Goal: Information Seeking & Learning: Compare options

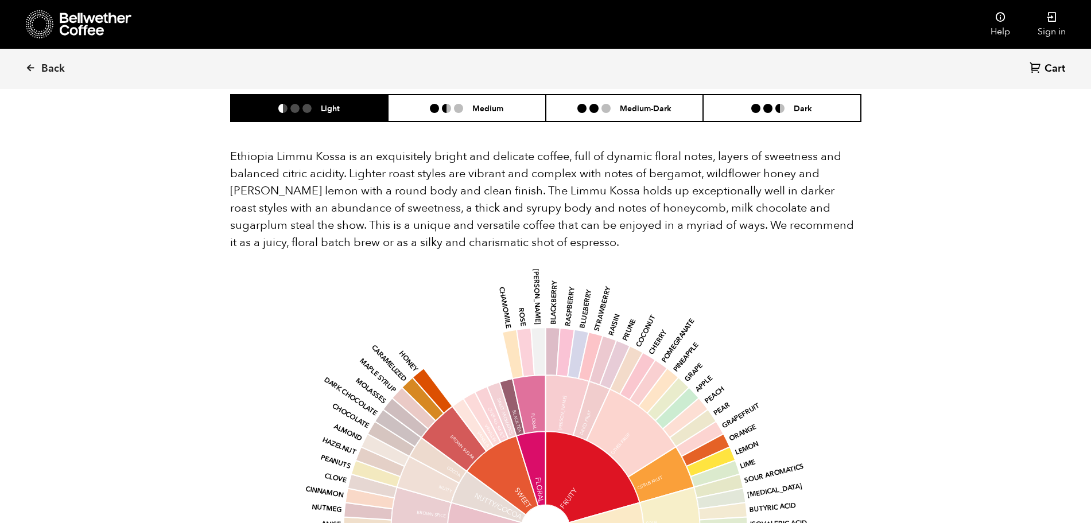
scroll to position [932, 0]
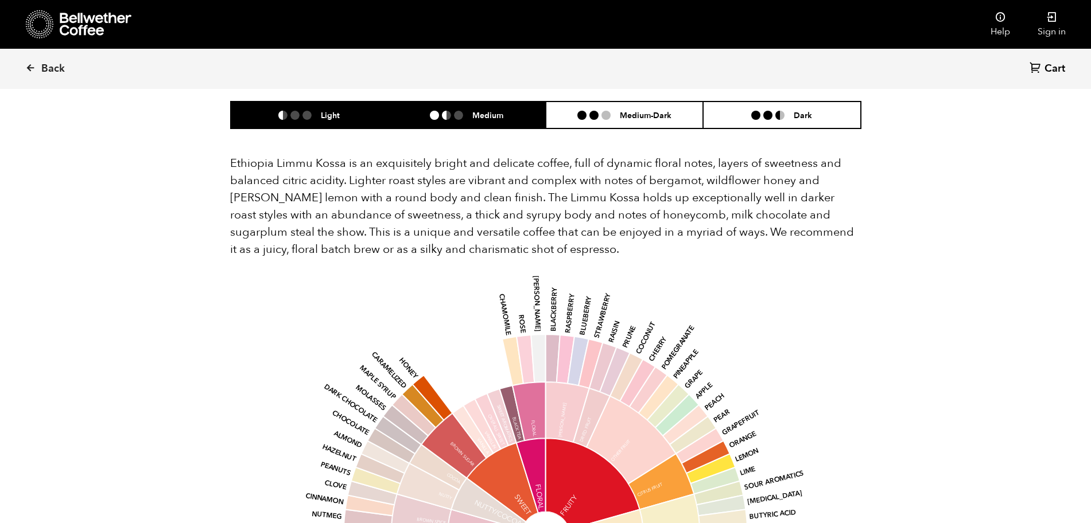
click at [484, 110] on h6 "Medium" at bounding box center [487, 115] width 31 height 10
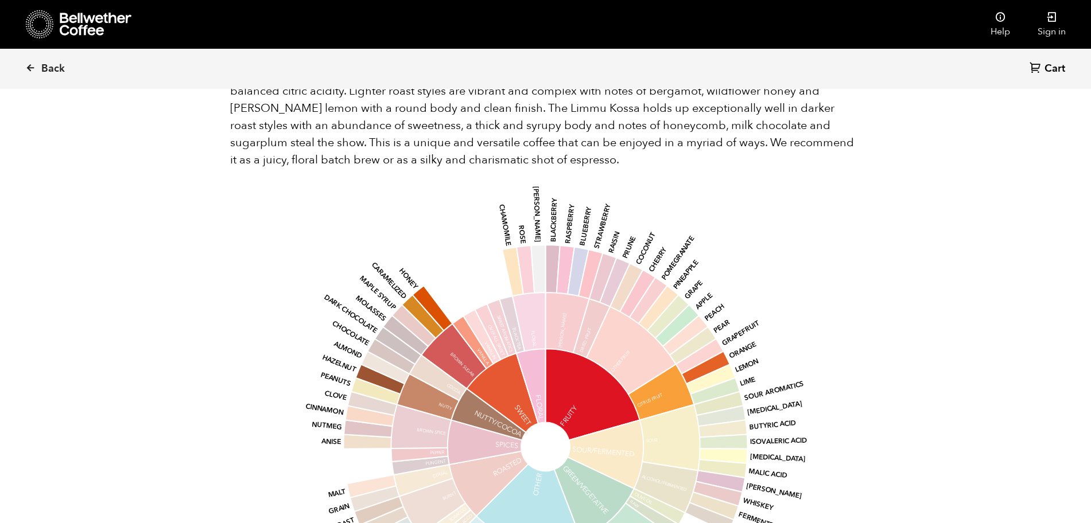
scroll to position [1076, 0]
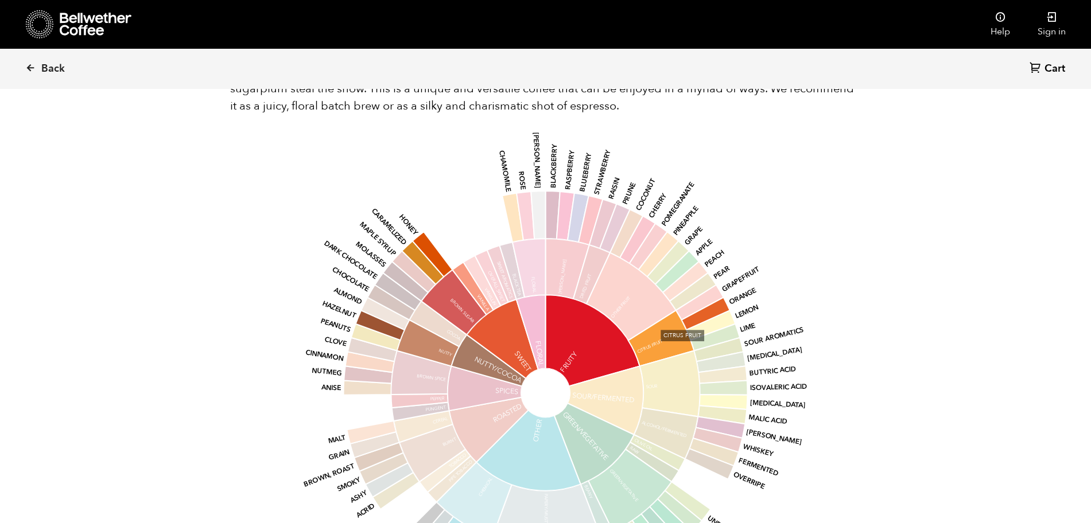
click at [666, 330] on icon at bounding box center [661, 338] width 66 height 56
click at [656, 320] on icon at bounding box center [661, 338] width 66 height 56
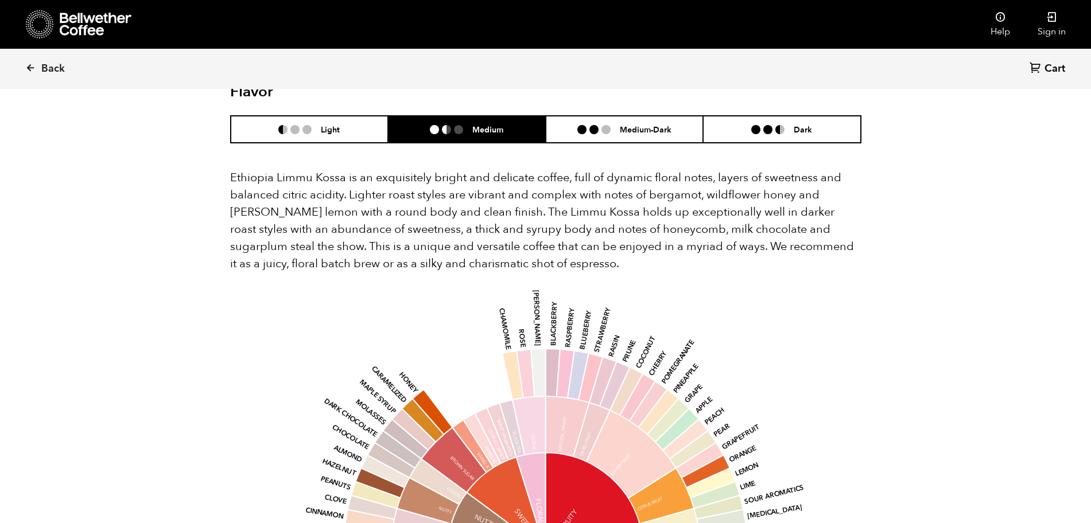
scroll to position [860, 0]
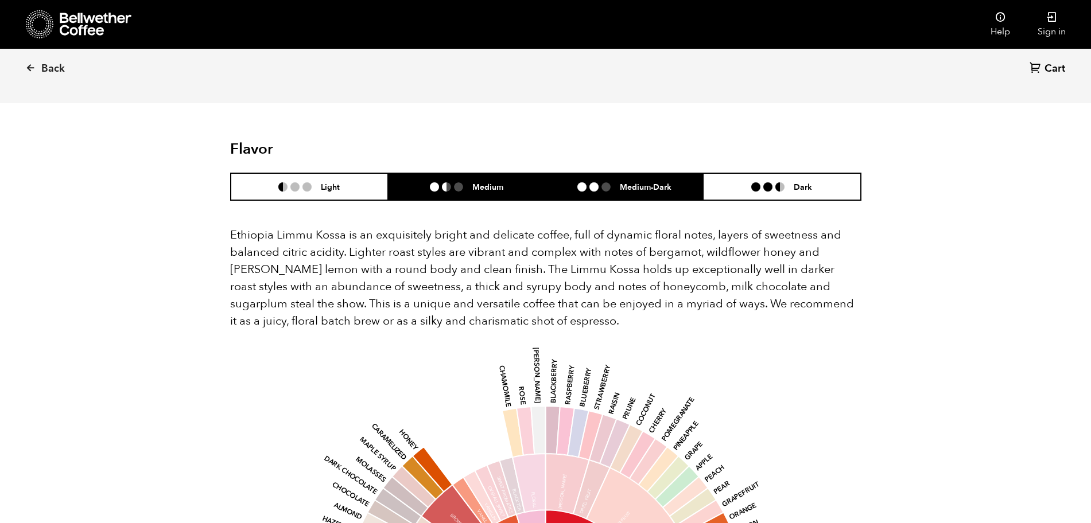
click at [681, 180] on li "Medium-Dark" at bounding box center [625, 186] width 158 height 27
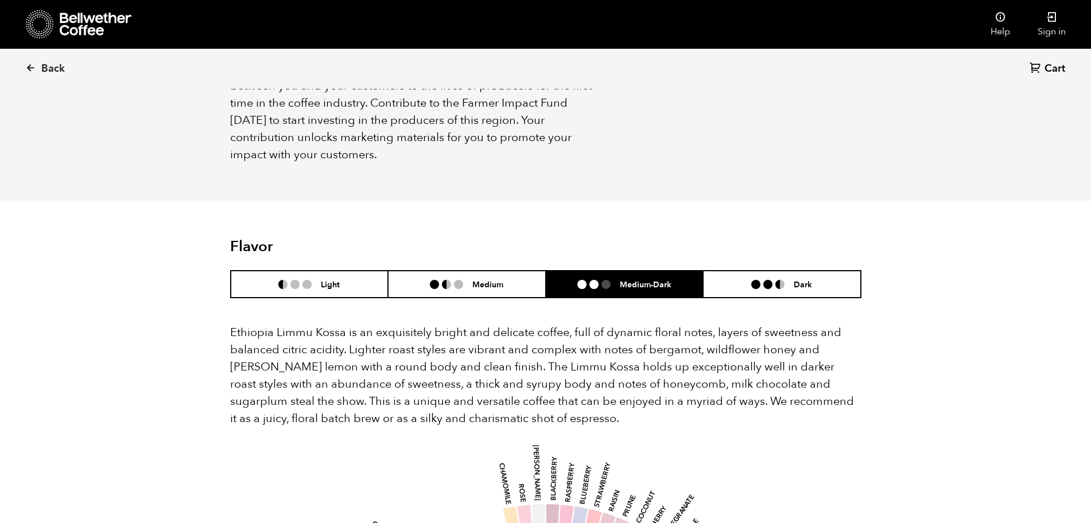
scroll to position [717, 0]
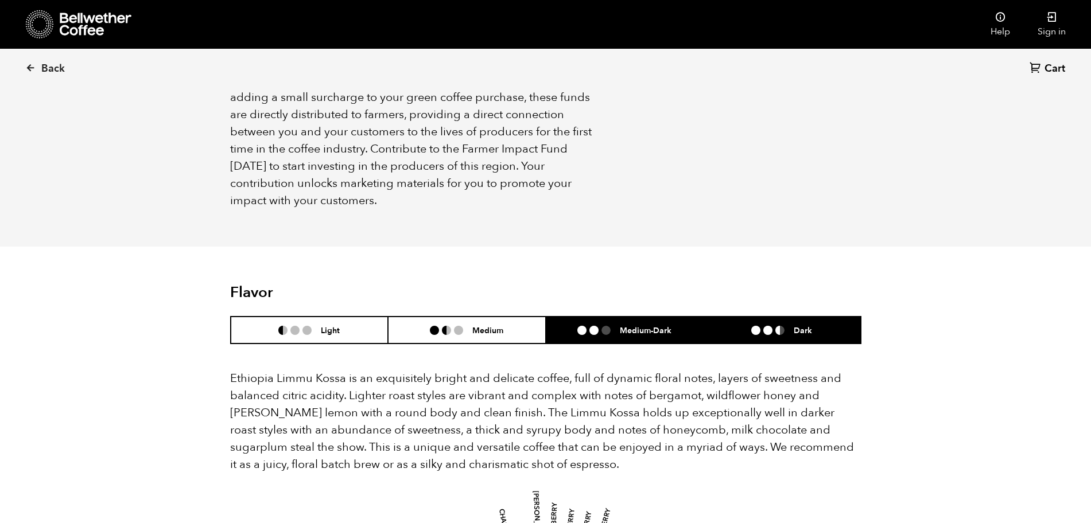
click at [832, 317] on li "Dark" at bounding box center [782, 330] width 158 height 27
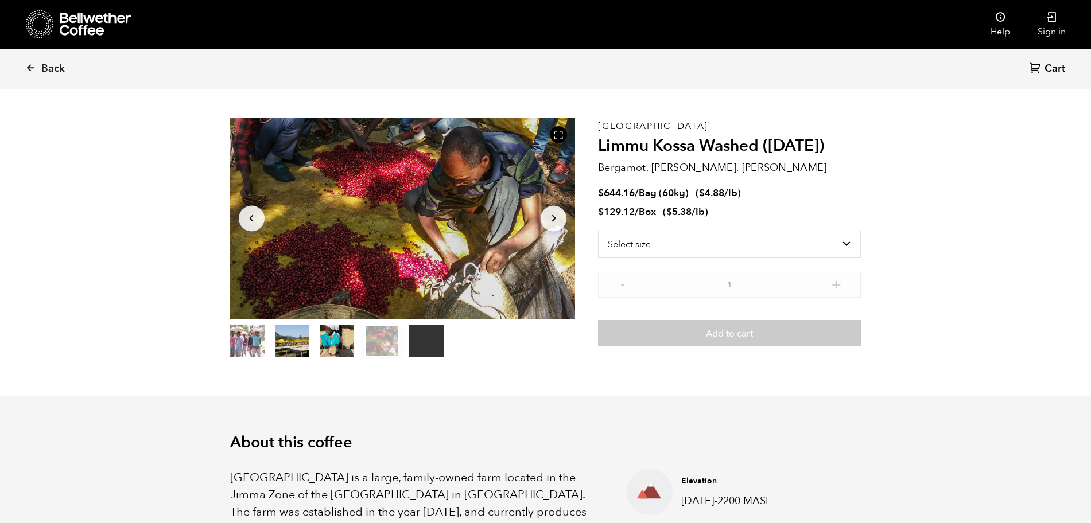
scroll to position [0, 0]
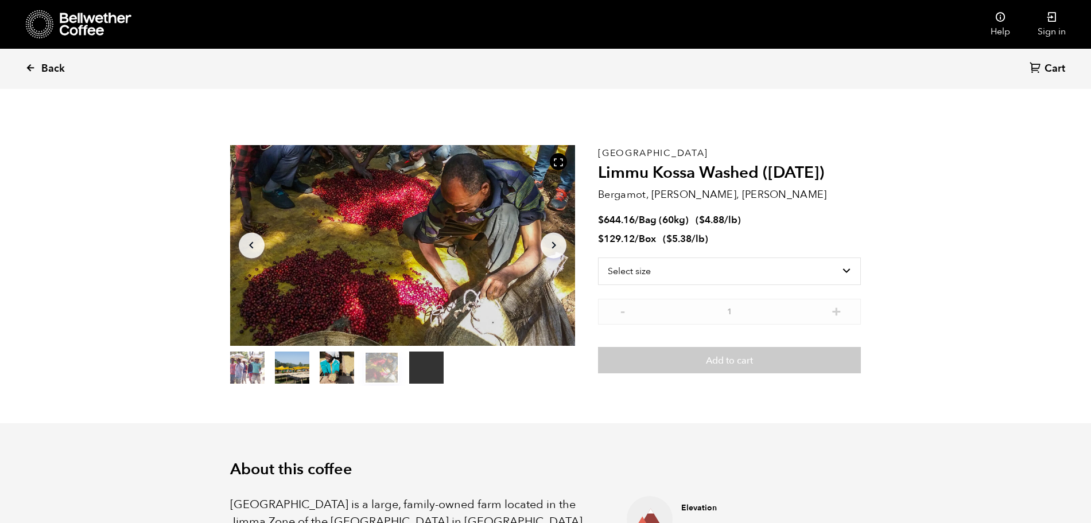
click at [50, 66] on span "Back" at bounding box center [53, 69] width 24 height 14
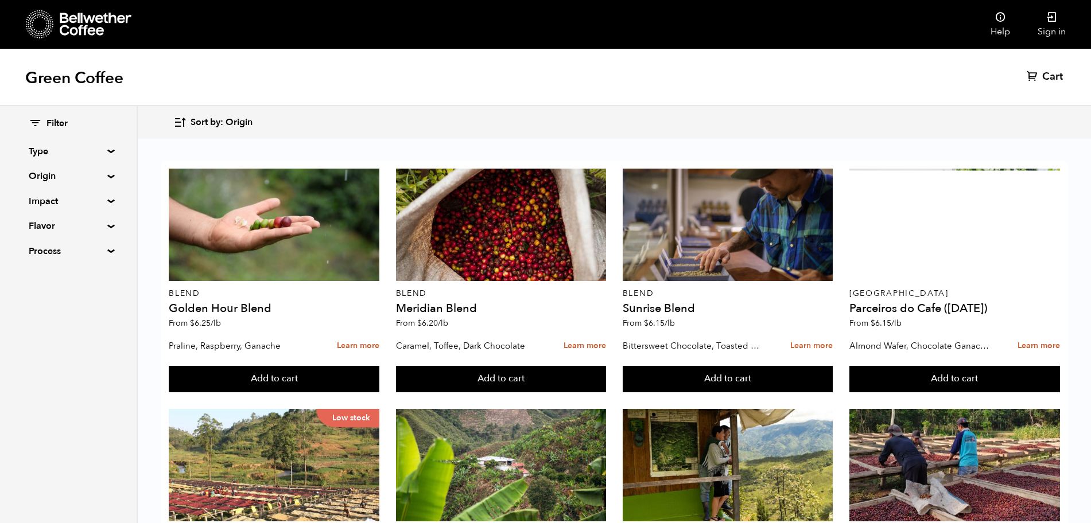
scroll to position [502, 0]
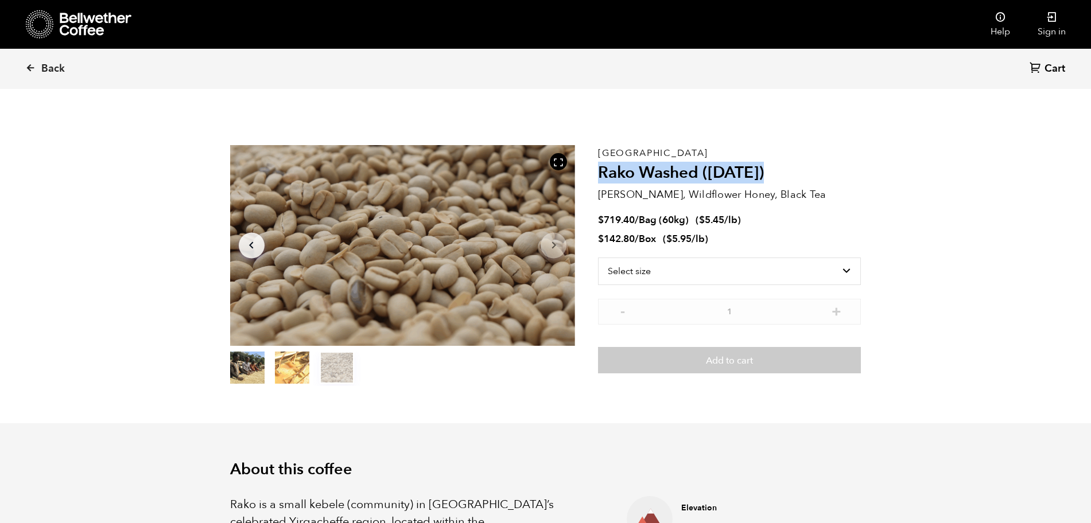
drag, startPoint x: 601, startPoint y: 171, endPoint x: 784, endPoint y: 176, distance: 183.1
click at [784, 176] on h2 "Rako Washed ([DATE])" at bounding box center [729, 173] width 263 height 20
copy h2 "Rako Washed ([DATE])"
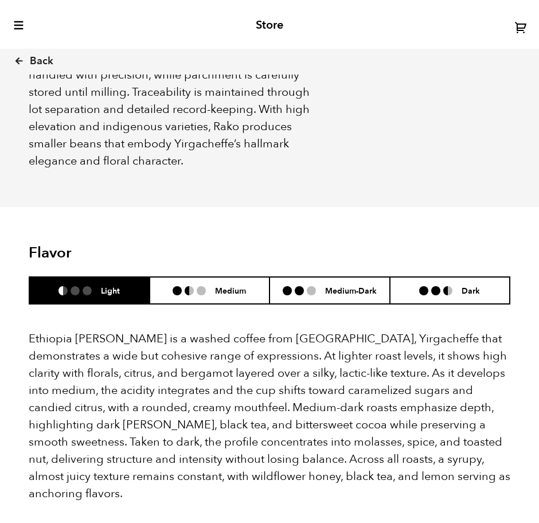
scroll to position [645, 0]
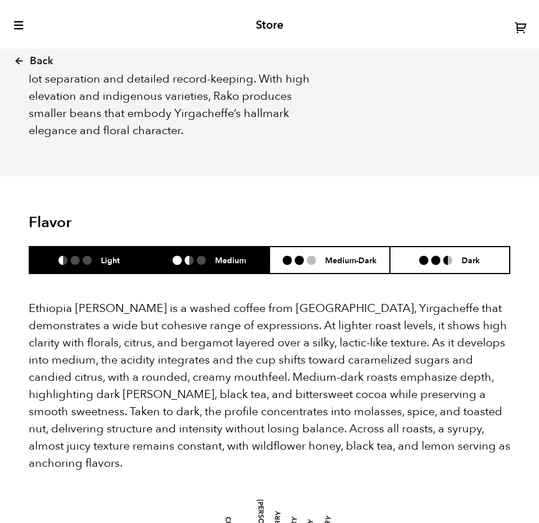
click at [219, 255] on h6 "Medium" at bounding box center [230, 260] width 31 height 10
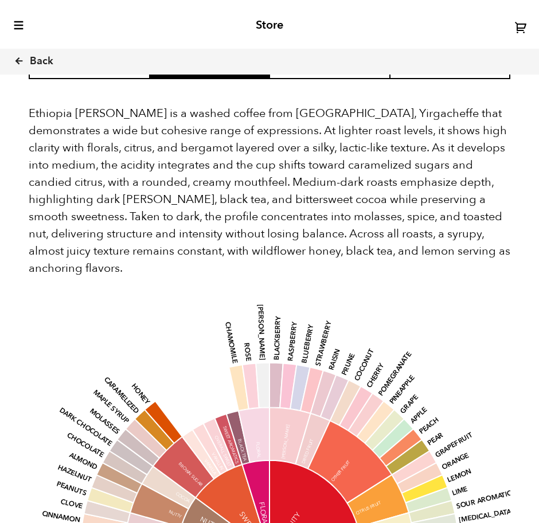
scroll to position [717, 0]
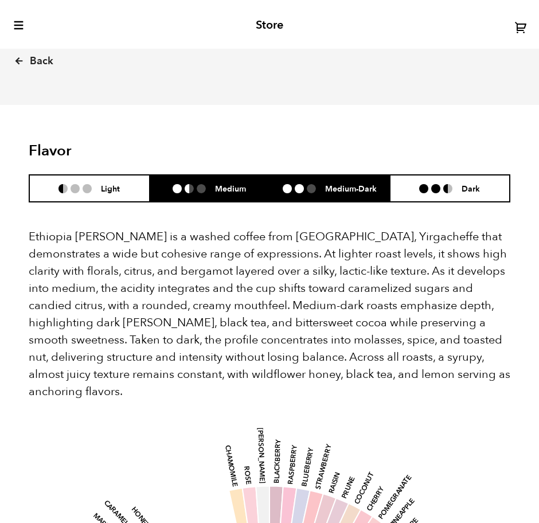
click at [305, 184] on ul at bounding box center [304, 188] width 42 height 9
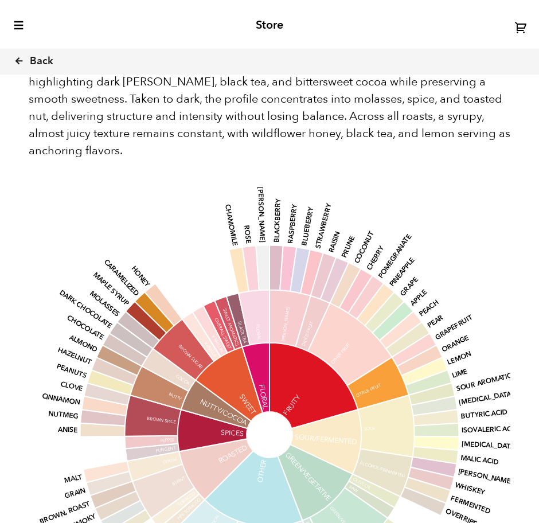
scroll to position [1004, 0]
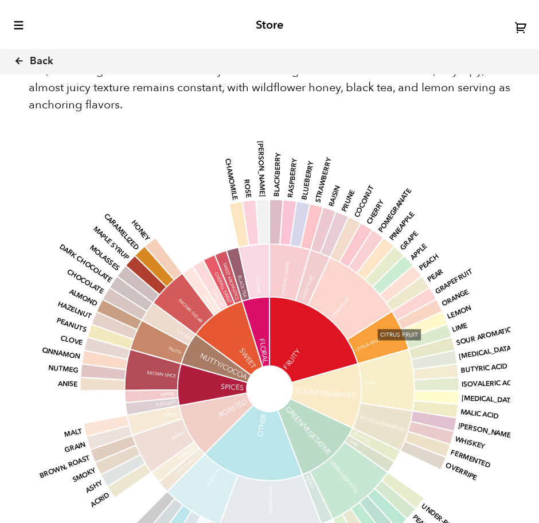
click at [379, 318] on icon at bounding box center [378, 337] width 62 height 52
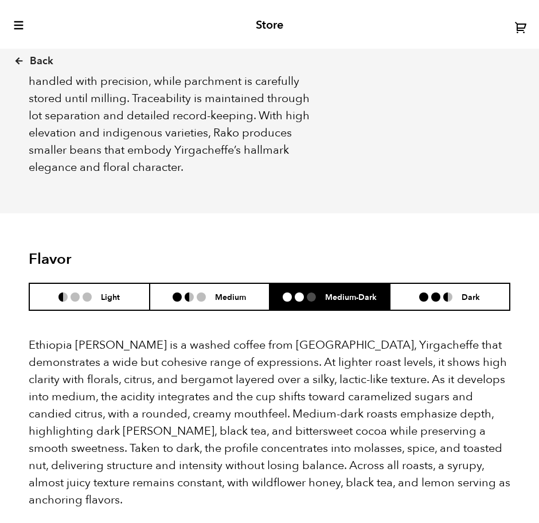
scroll to position [574, 0]
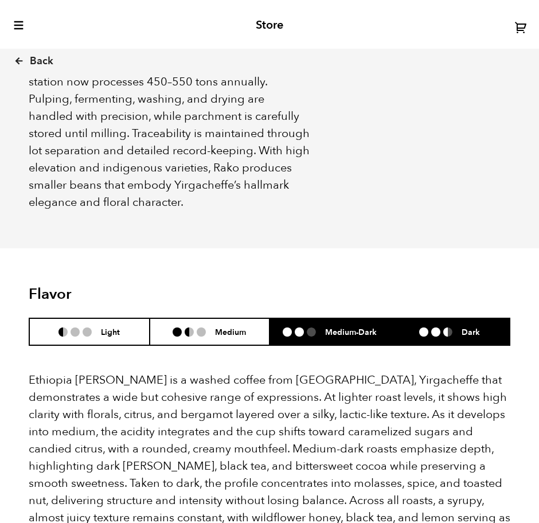
click at [462, 327] on h6 "Dark" at bounding box center [471, 332] width 18 height 10
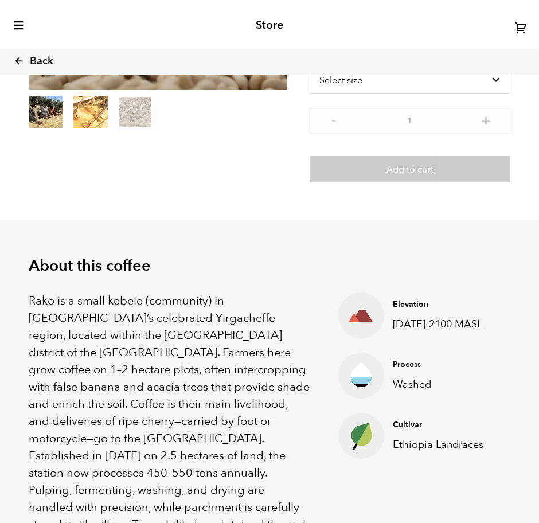
scroll to position [0, 0]
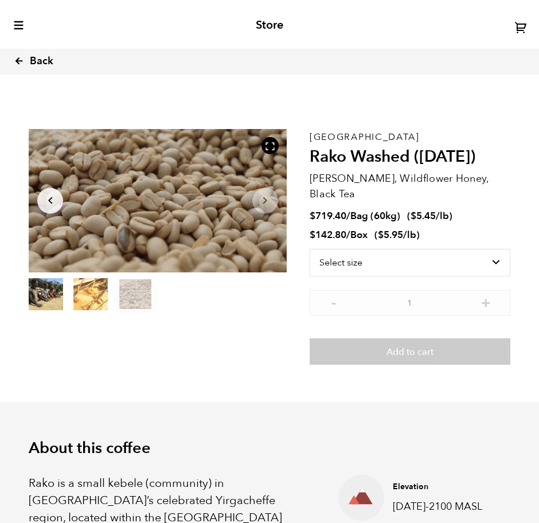
click at [32, 67] on span "Back" at bounding box center [42, 61] width 24 height 14
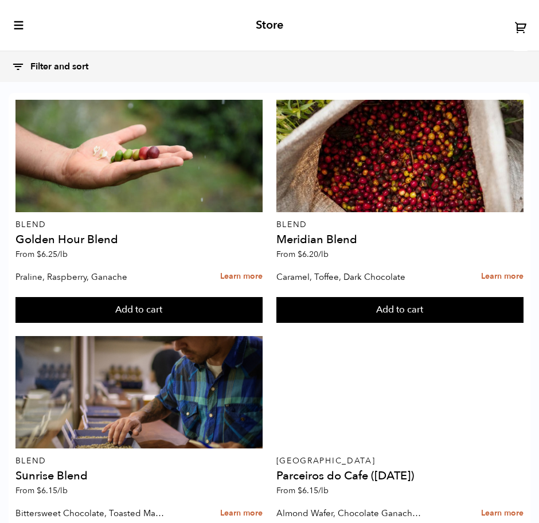
scroll to position [1074, 0]
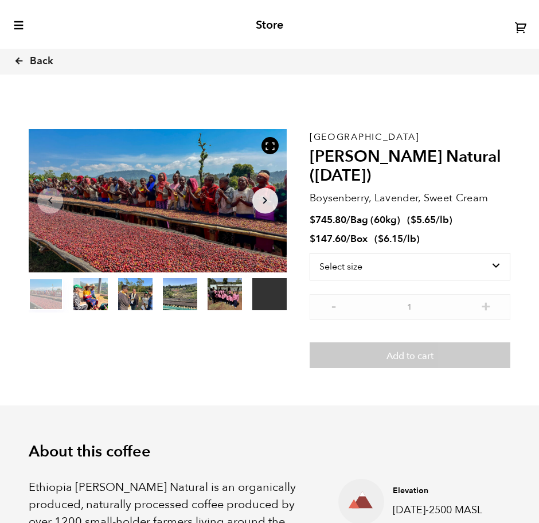
scroll to position [493, 469]
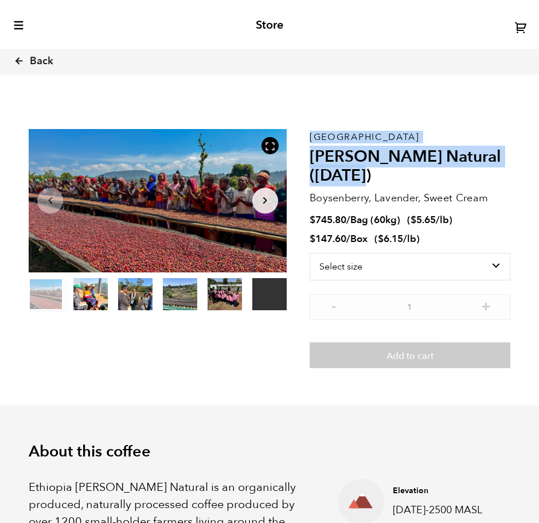
drag, startPoint x: 307, startPoint y: 157, endPoint x: 383, endPoint y: 169, distance: 76.7
click at [383, 169] on section "Your browser does not support the video tag. Item 1 of 6 Your browser does not …" at bounding box center [269, 249] width 539 height 314
click at [384, 172] on h2 "Shanta Golba Natural (OCT 24)" at bounding box center [410, 166] width 201 height 38
drag, startPoint x: 382, startPoint y: 181, endPoint x: 312, endPoint y: 161, distance: 72.8
click at [312, 161] on h2 "Shanta Golba Natural (OCT 24)" at bounding box center [410, 166] width 201 height 38
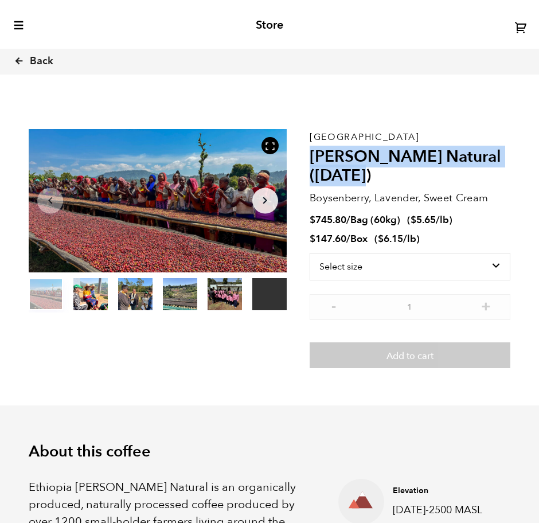
scroll to position [56871, 56895]
copy h2 "Shanta Golba Natural (OCT 24)"
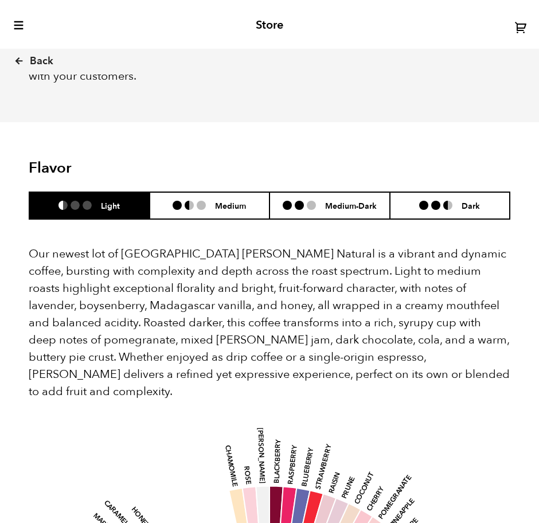
scroll to position [932, 0]
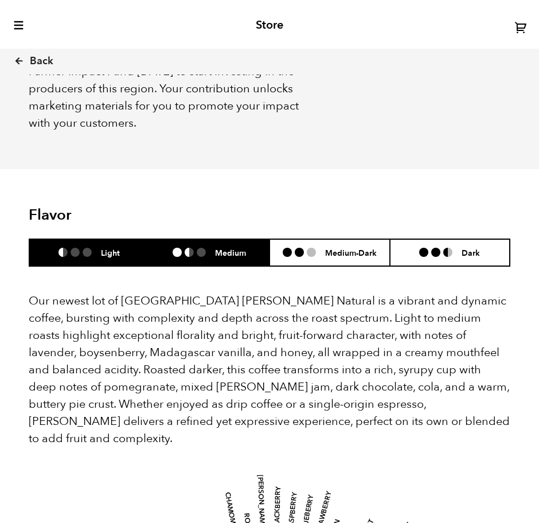
click at [231, 239] on li "Medium" at bounding box center [210, 252] width 120 height 27
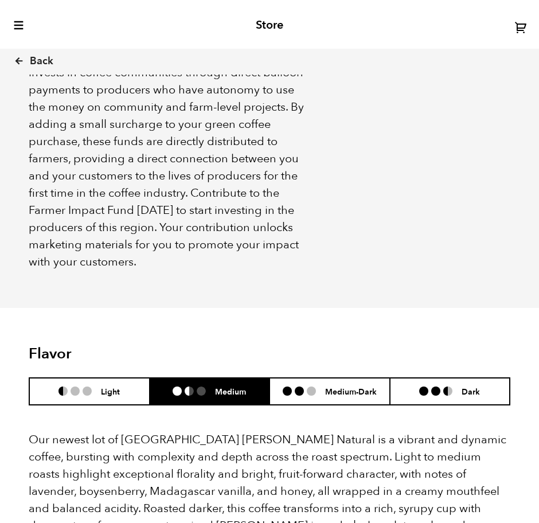
scroll to position [789, 0]
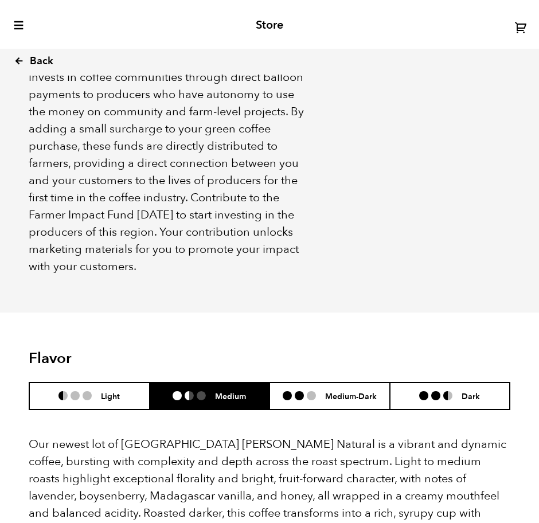
click at [27, 61] on link "Back" at bounding box center [49, 61] width 71 height 39
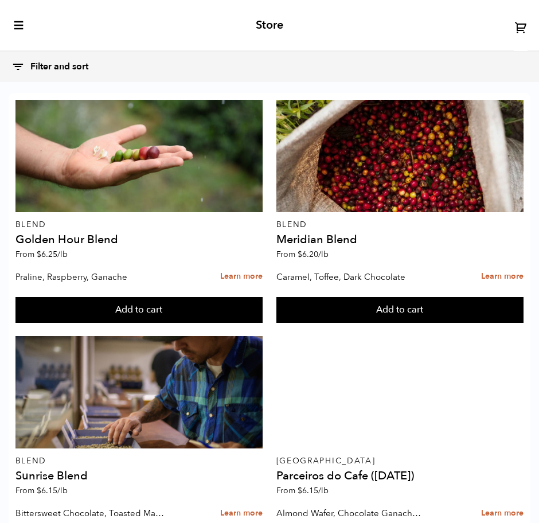
scroll to position [1219, 0]
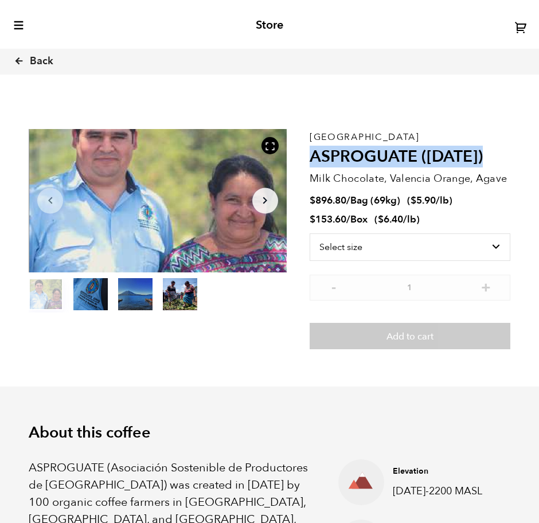
drag, startPoint x: 314, startPoint y: 155, endPoint x: 501, endPoint y: 157, distance: 187.0
click at [501, 157] on h2 "ASPROGUATE ([DATE])" at bounding box center [410, 157] width 201 height 20
copy h2 "ASPROGUATE ([DATE])"
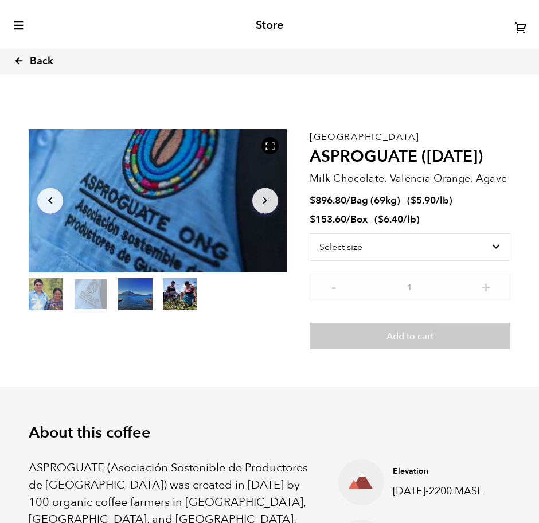
click at [42, 63] on span "Back" at bounding box center [42, 61] width 24 height 14
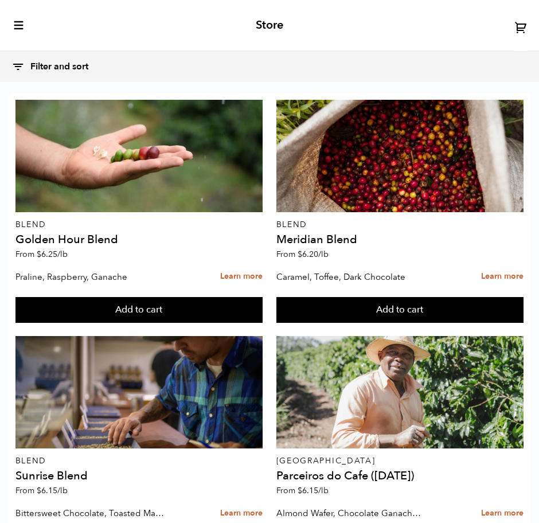
scroll to position [1434, 0]
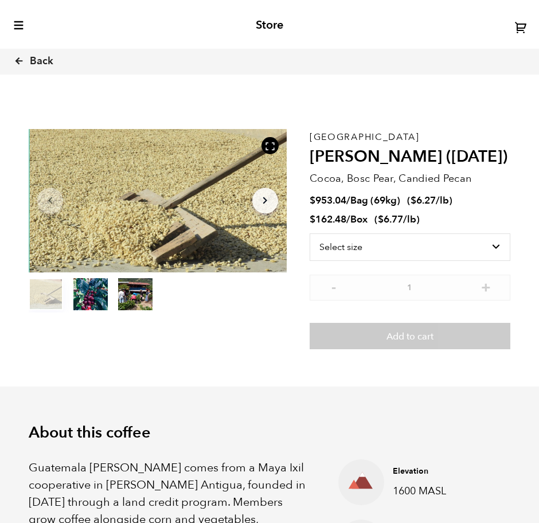
scroll to position [493, 469]
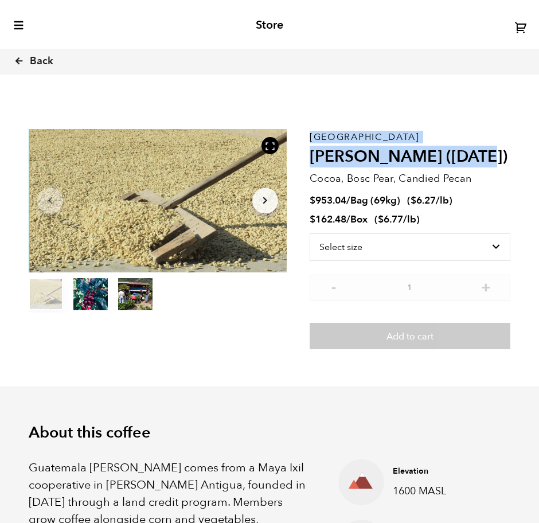
drag, startPoint x: 307, startPoint y: 155, endPoint x: 466, endPoint y: 155, distance: 159.5
click at [466, 155] on section "Item 1 of 3 Arrow Left Arrow Right item 0 item 1 item 2 Item 1 of 3 Guatemala F…" at bounding box center [269, 239] width 539 height 295
click at [469, 155] on h2 "[PERSON_NAME] ([DATE])" at bounding box center [410, 157] width 201 height 20
drag, startPoint x: 450, startPoint y: 161, endPoint x: 313, endPoint y: 153, distance: 137.9
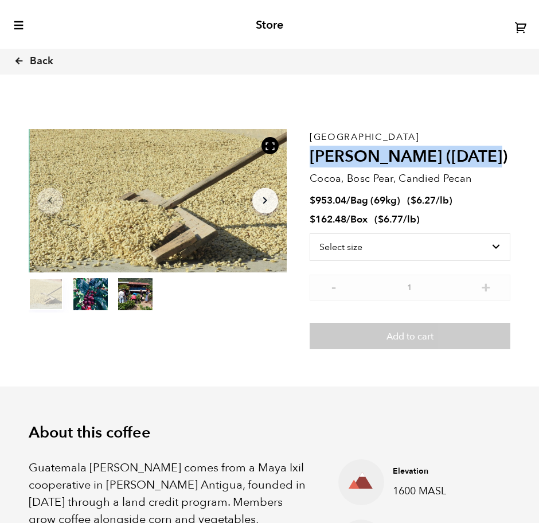
click at [313, 153] on h2 "[PERSON_NAME] ([DATE])" at bounding box center [410, 157] width 201 height 20
copy h2 "[PERSON_NAME] ([DATE])"
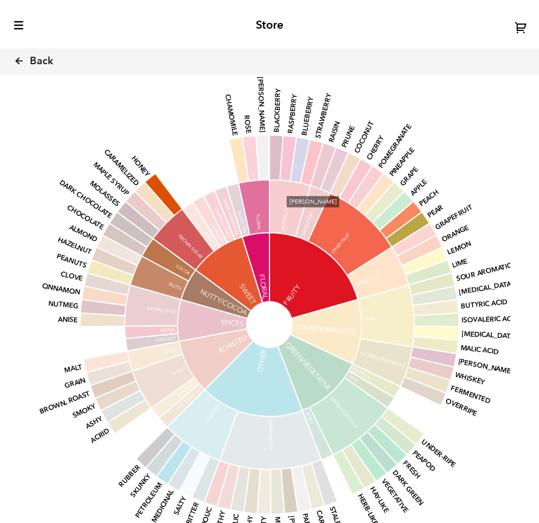
scroll to position [932, 0]
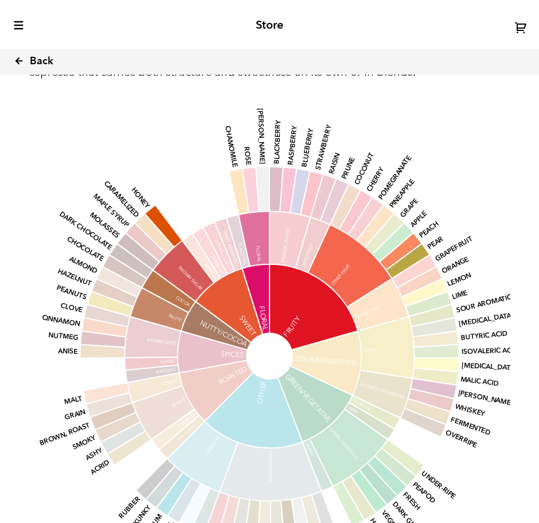
click at [44, 65] on span "Back" at bounding box center [42, 61] width 24 height 14
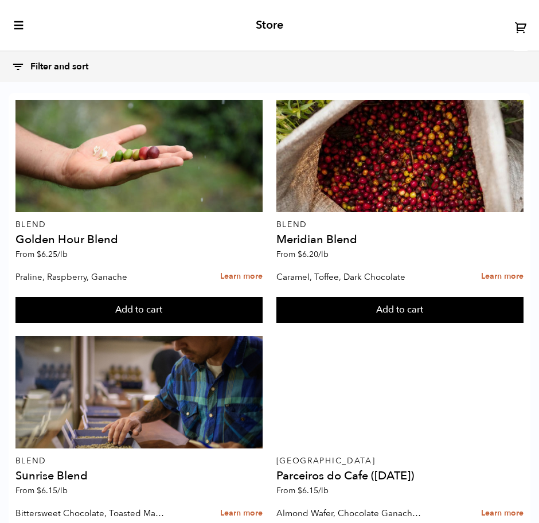
scroll to position [1506, 0]
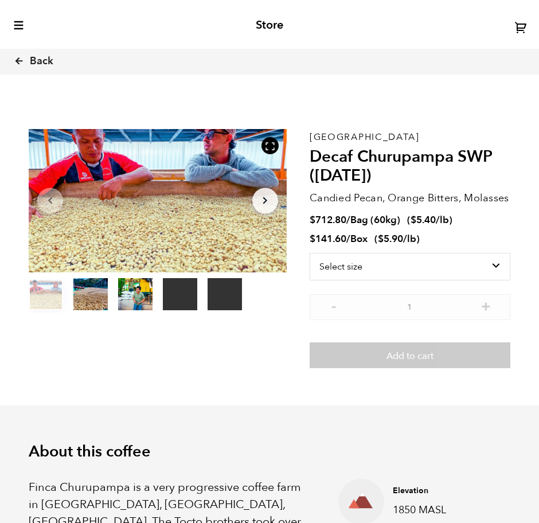
scroll to position [493, 469]
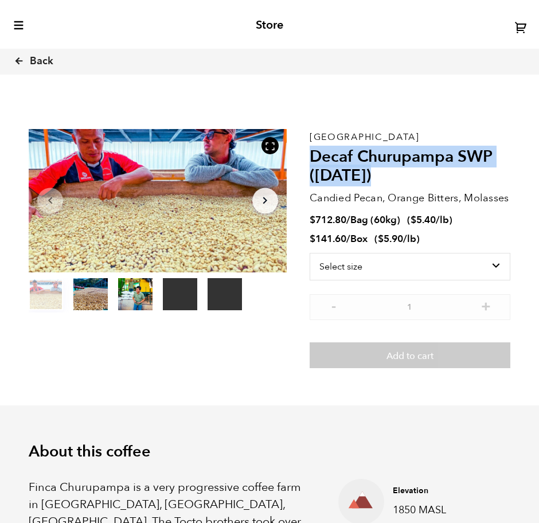
drag, startPoint x: 311, startPoint y: 157, endPoint x: 392, endPoint y: 170, distance: 82.0
click at [392, 170] on h2 "Decaf Churupampa SWP ([DATE])" at bounding box center [410, 166] width 201 height 38
copy h2 "Decaf Churupampa SWP ([DATE])"
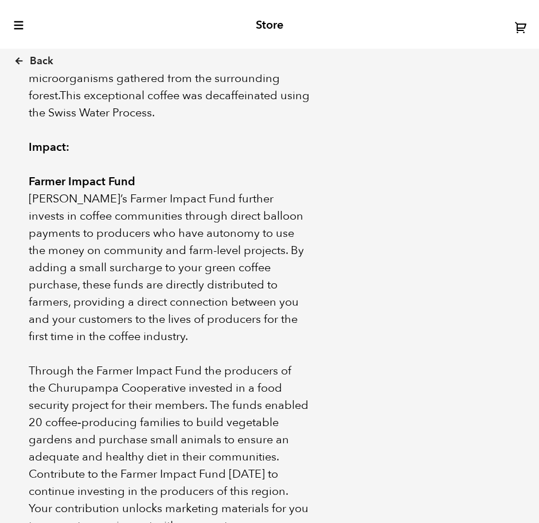
scroll to position [789, 0]
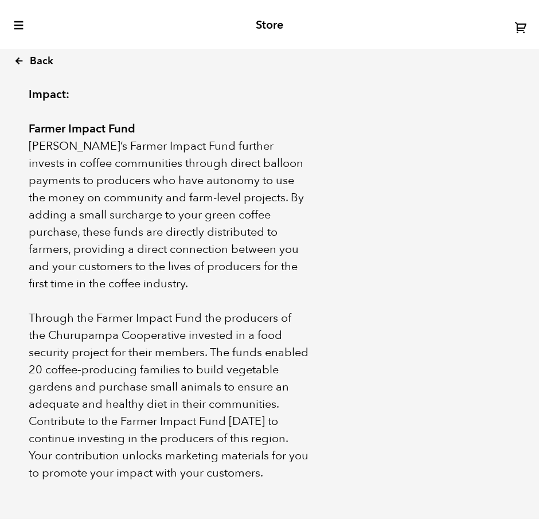
click at [30, 63] on span "Back" at bounding box center [42, 61] width 24 height 14
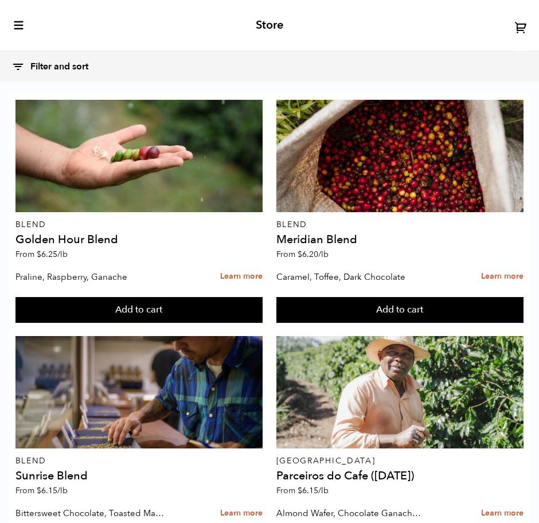
scroll to position [1720, 0]
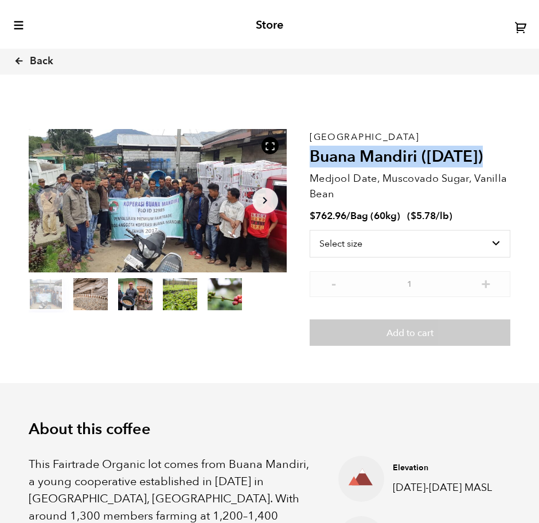
drag, startPoint x: 309, startPoint y: 157, endPoint x: 549, endPoint y: 44, distance: 265.3
copy h2 "Buana Mandiri ([DATE])"
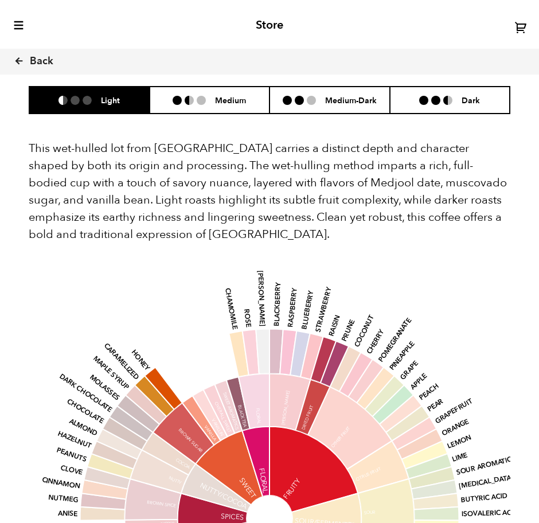
scroll to position [717, 0]
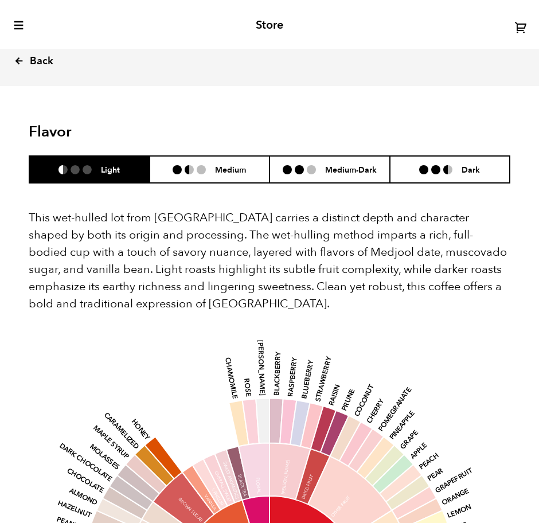
click at [55, 65] on link "Back" at bounding box center [49, 61] width 71 height 39
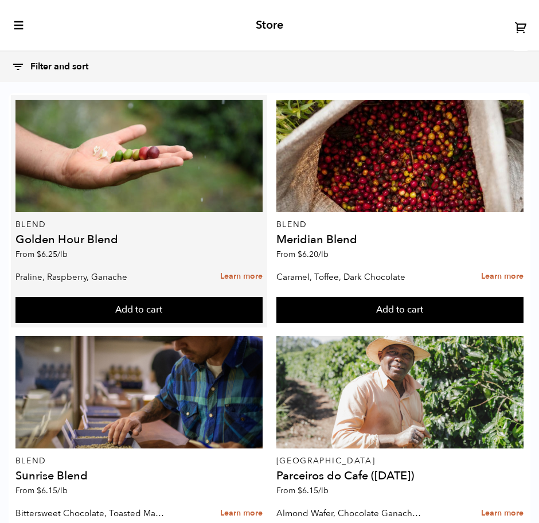
scroll to position [1720, 0]
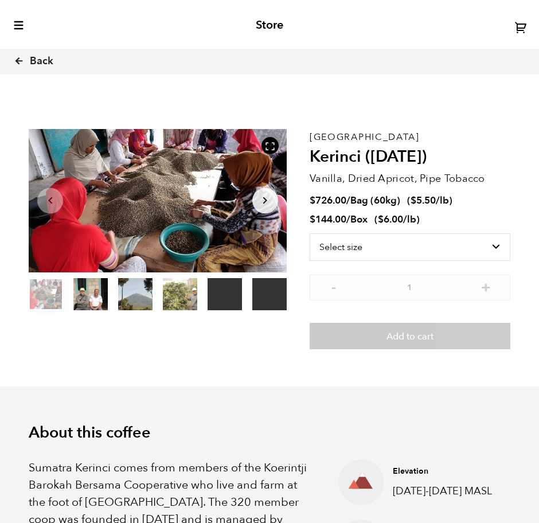
scroll to position [493, 469]
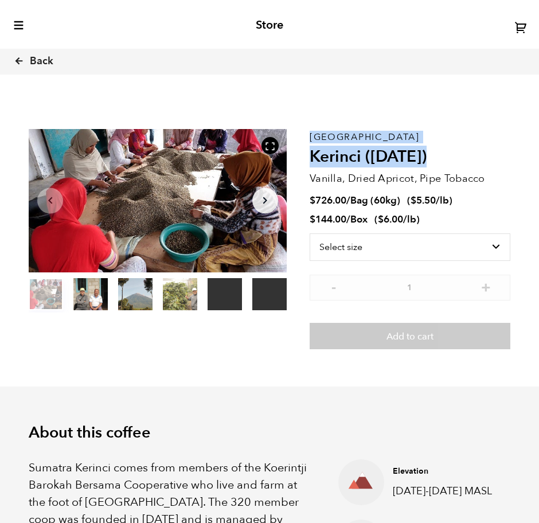
drag, startPoint x: 308, startPoint y: 153, endPoint x: 432, endPoint y: 163, distance: 124.4
click at [432, 163] on section "Your browser does not support the video tag. Your browser does not support the …" at bounding box center [269, 239] width 539 height 295
click at [433, 163] on h2 "Kerinci ([DATE])" at bounding box center [410, 157] width 201 height 20
click at [434, 157] on h2 "Kerinci ([DATE])" at bounding box center [410, 157] width 201 height 20
drag, startPoint x: 434, startPoint y: 157, endPoint x: 313, endPoint y: 153, distance: 120.6
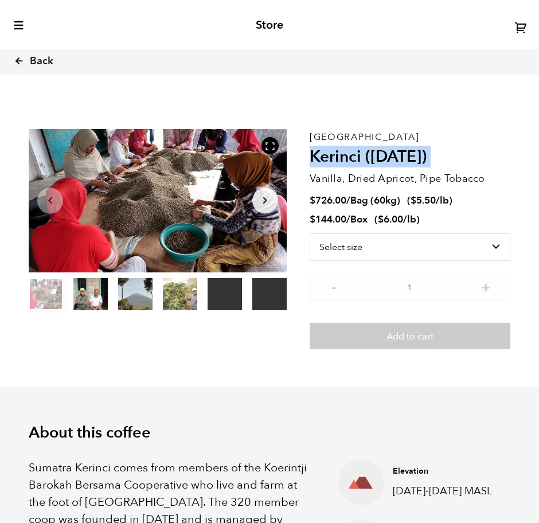
click at [313, 153] on h2 "Kerinci ([DATE])" at bounding box center [410, 157] width 201 height 20
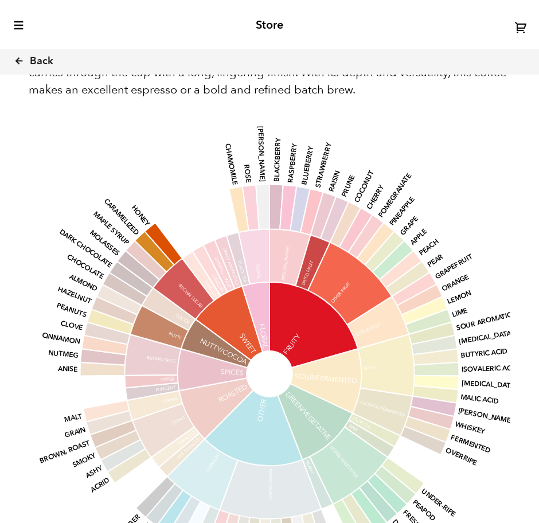
scroll to position [1291, 0]
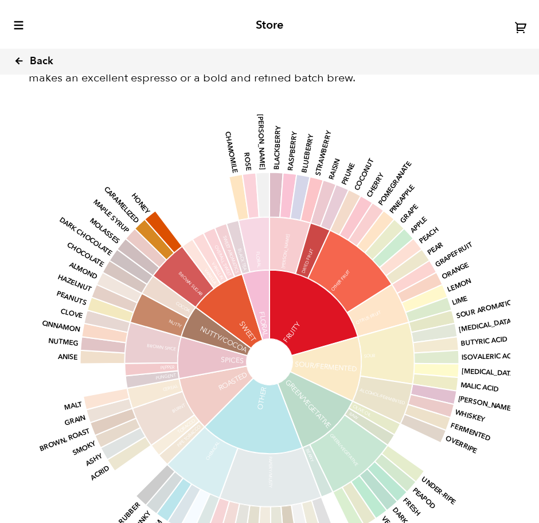
click at [28, 57] on link "Back" at bounding box center [49, 61] width 71 height 39
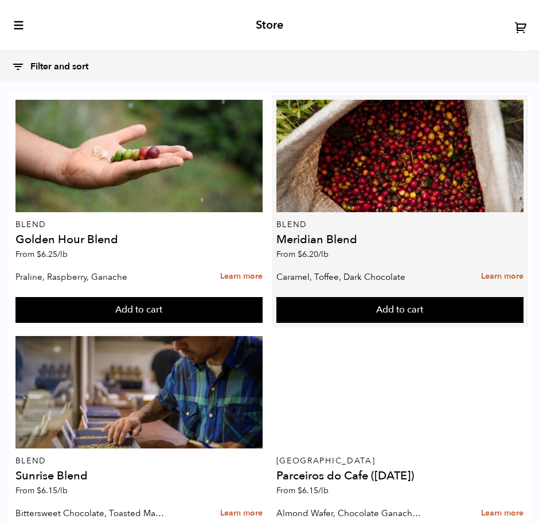
scroll to position [1720, 0]
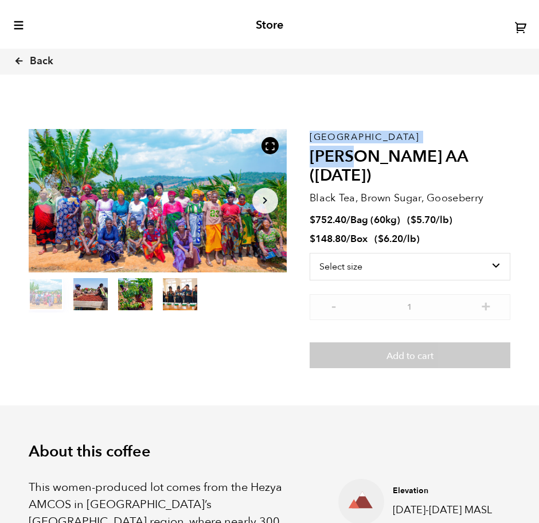
scroll to position [56871, 56895]
drag, startPoint x: 309, startPoint y: 153, endPoint x: 356, endPoint y: 162, distance: 48.6
click at [356, 162] on section "Item 1 of 4 Arrow Left Arrow Right item 0 item 1 item 2 item 3 Item 1 of 4 Tanz…" at bounding box center [269, 249] width 539 height 314
click at [357, 170] on h2 "[PERSON_NAME] AA ([DATE])" at bounding box center [410, 166] width 201 height 38
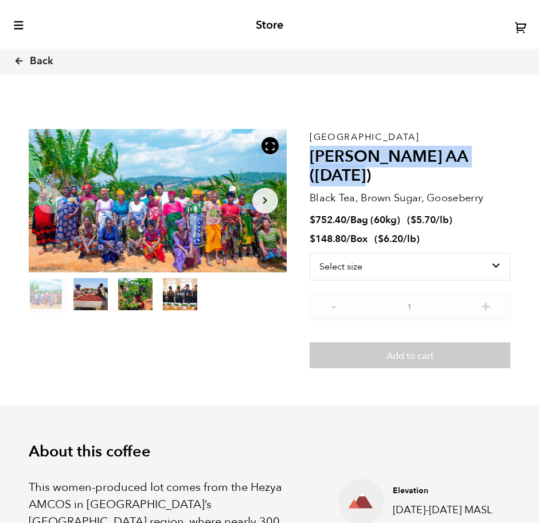
drag, startPoint x: 336, startPoint y: 176, endPoint x: 311, endPoint y: 156, distance: 31.4
click at [311, 156] on h2 "[PERSON_NAME] AA ([DATE])" at bounding box center [410, 166] width 201 height 38
copy h2 "[PERSON_NAME] AA ([DATE])"
